Goal: Find specific page/section: Find specific page/section

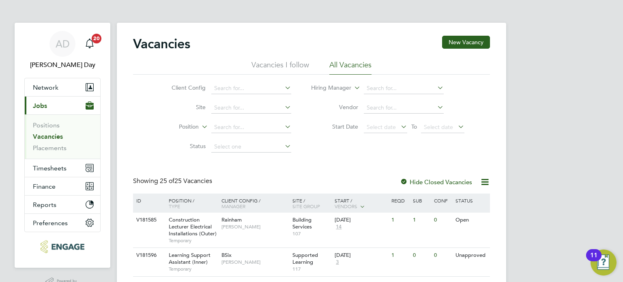
click at [44, 105] on span "Jobs" at bounding box center [40, 106] width 14 height 8
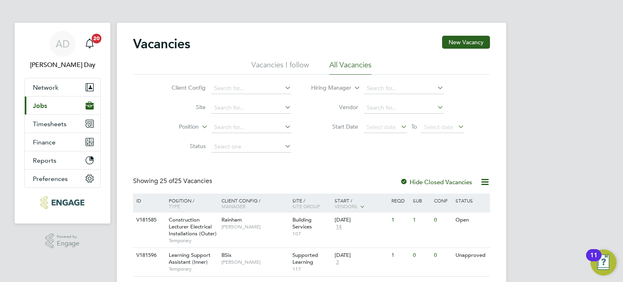
click at [44, 105] on span "Jobs" at bounding box center [40, 106] width 14 height 8
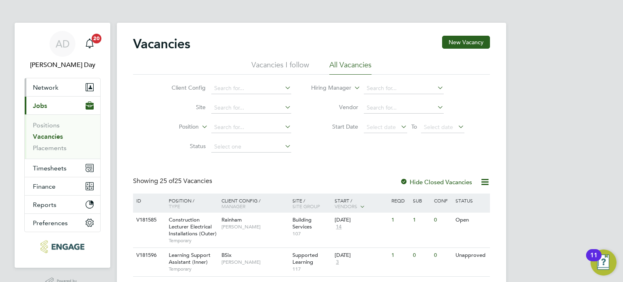
click at [49, 89] on span "Network" at bounding box center [46, 88] width 26 height 8
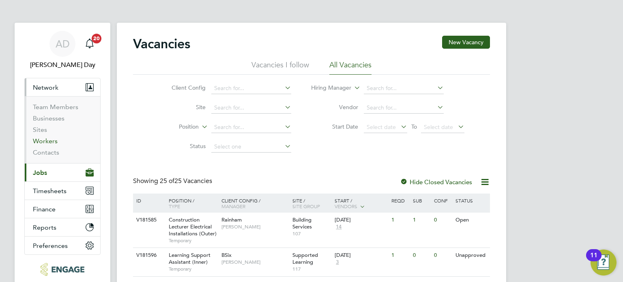
click at [41, 140] on link "Workers" at bounding box center [45, 141] width 25 height 8
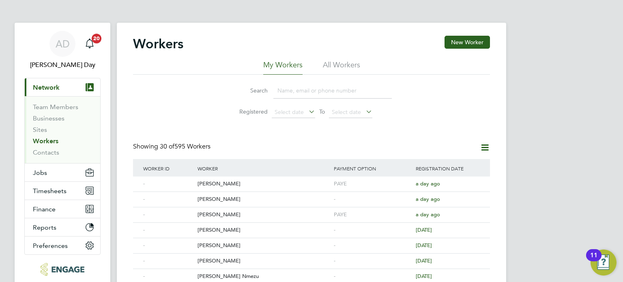
click at [302, 93] on input at bounding box center [333, 91] width 119 height 16
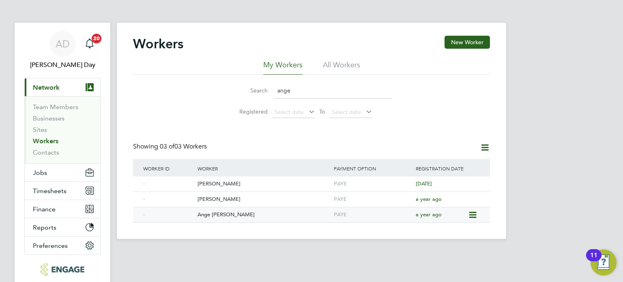
type input "ange"
click at [256, 213] on div "Ange Noe Mootoo" at bounding box center [264, 214] width 136 height 15
click at [45, 169] on span "Jobs" at bounding box center [40, 173] width 14 height 8
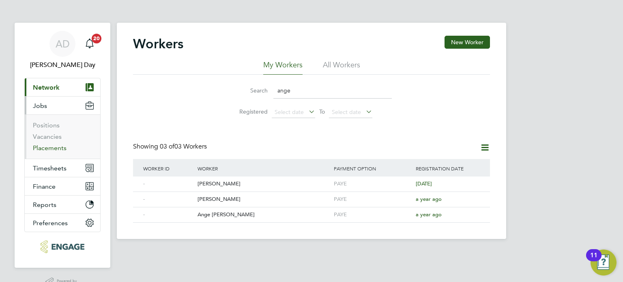
click at [60, 149] on link "Placements" at bounding box center [50, 148] width 34 height 8
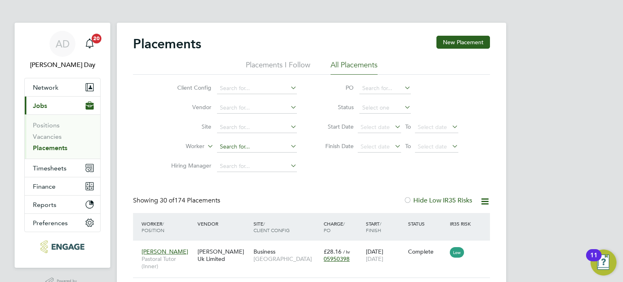
click at [235, 143] on input at bounding box center [257, 146] width 80 height 11
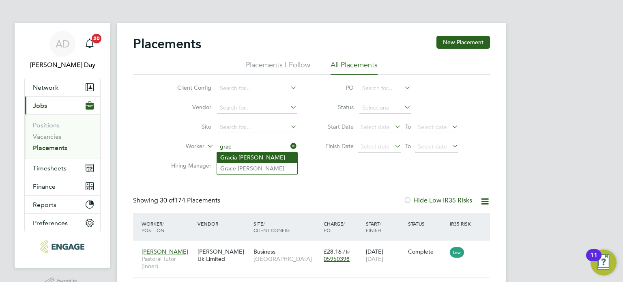
click at [231, 156] on b "Grac" at bounding box center [226, 157] width 13 height 7
type input "[PERSON_NAME]"
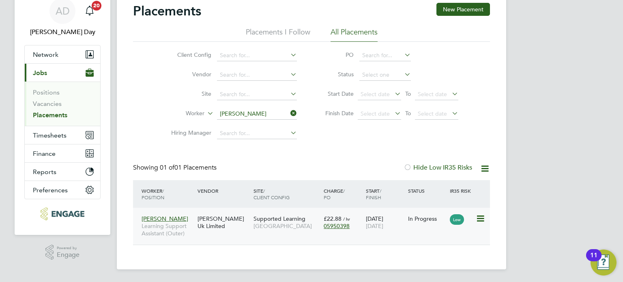
click at [404, 230] on div "11 Sep 2025 03 Jul 2026" at bounding box center [385, 222] width 42 height 23
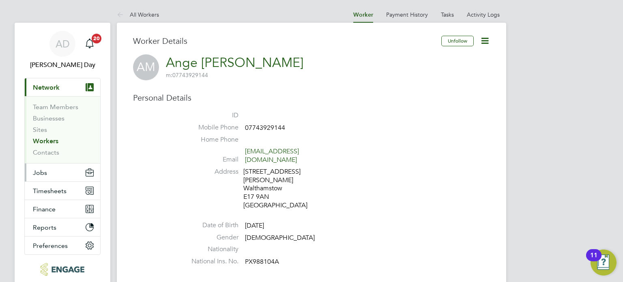
click at [43, 174] on span "Jobs" at bounding box center [40, 173] width 14 height 8
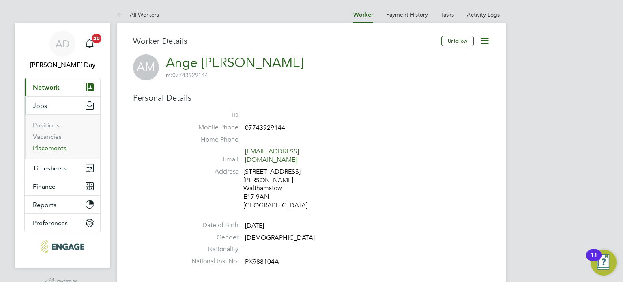
click at [52, 151] on link "Placements" at bounding box center [50, 148] width 34 height 8
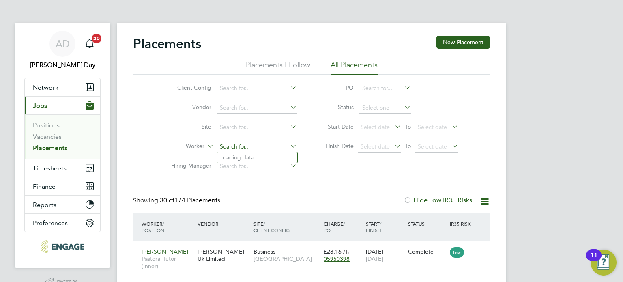
click at [243, 143] on input at bounding box center [257, 146] width 80 height 11
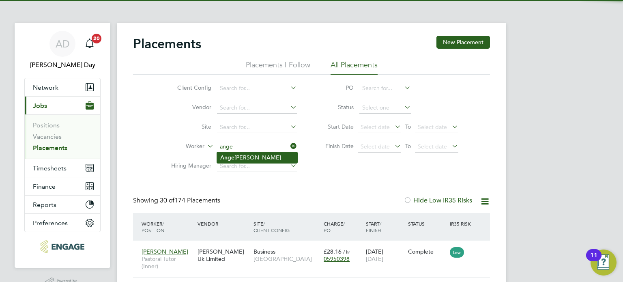
click at [258, 155] on li "Ange Noe Mootoo" at bounding box center [257, 157] width 80 height 11
type input "Ange Noe Mootoo"
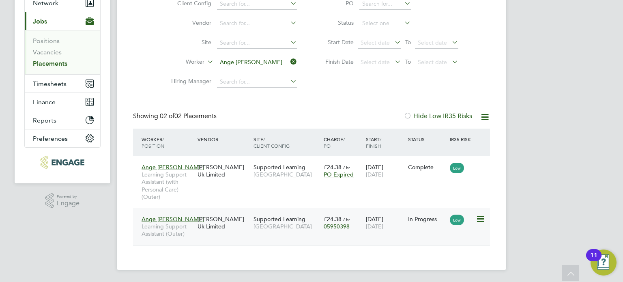
click at [398, 238] on div "Ange Noe Mootoo Learning Support Assistant (Outer) Morgan Hunt Uk Limited Suppo…" at bounding box center [311, 226] width 357 height 37
click at [414, 232] on div "Ange Noe Mootoo Learning Support Assistant (Outer) Morgan Hunt Uk Limited Suppo…" at bounding box center [311, 226] width 357 height 37
click at [379, 233] on div "01 Sep 2025 31 Dec 2025" at bounding box center [385, 222] width 42 height 23
click at [322, 233] on div "£24.38 / hr 05950398" at bounding box center [343, 222] width 42 height 23
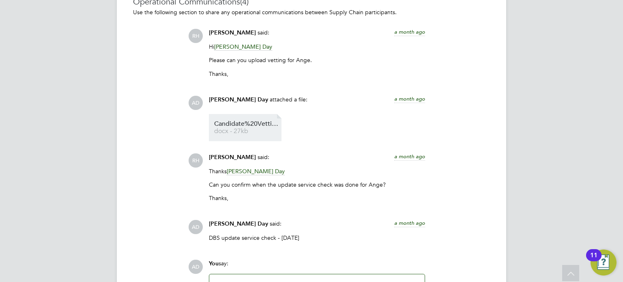
click at [267, 131] on span "docx - 27kb" at bounding box center [246, 131] width 65 height 6
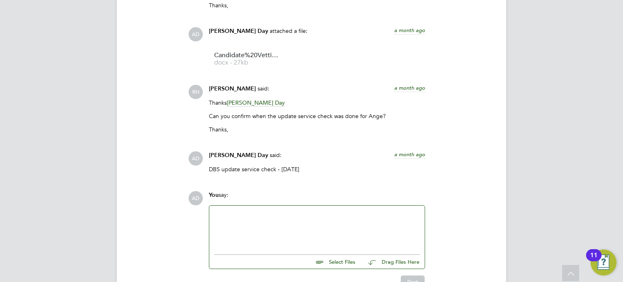
scroll to position [807, 0]
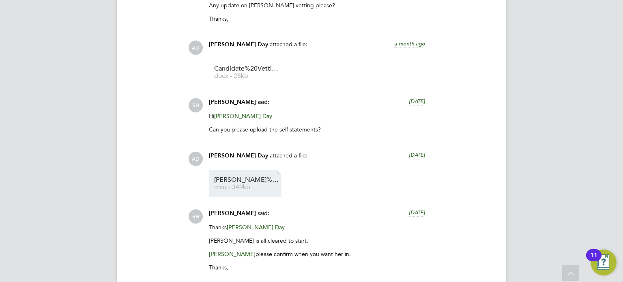
click at [243, 180] on span "[PERSON_NAME]%20self%20statement" at bounding box center [246, 180] width 65 height 6
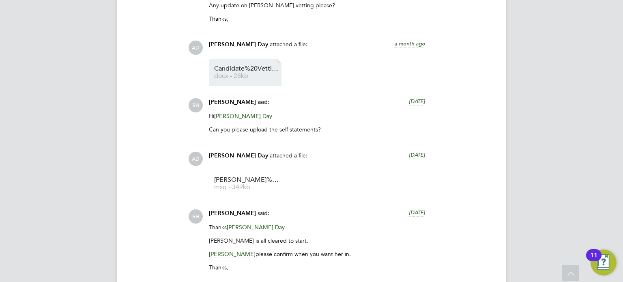
click at [243, 71] on span "Candidate%20Vetting%20Form%20-%20Gracia%20Garcia" at bounding box center [246, 69] width 65 height 6
